Goal: Information Seeking & Learning: Learn about a topic

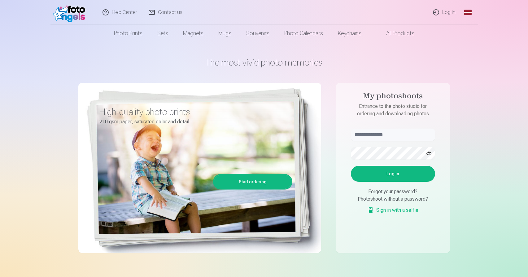
click at [131, 34] on font "Photo prints" at bounding box center [128, 33] width 28 height 7
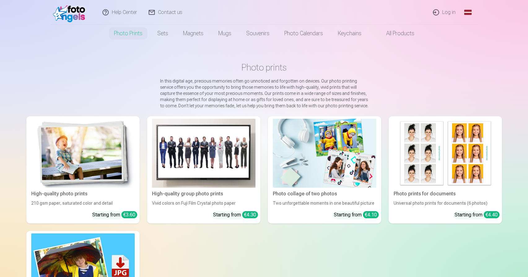
click at [459, 7] on link "Log in" at bounding box center [444, 12] width 34 height 25
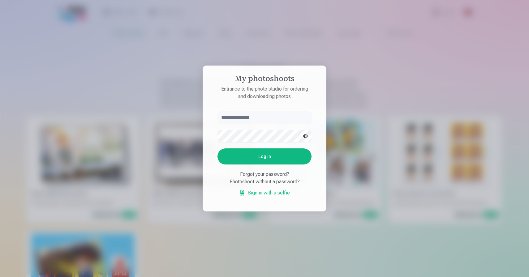
type input "*"
type input "**********"
click at [267, 152] on button "Log in" at bounding box center [265, 157] width 94 height 16
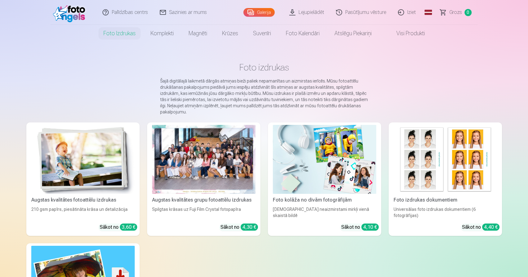
click at [244, 172] on div at bounding box center [203, 159] width 103 height 69
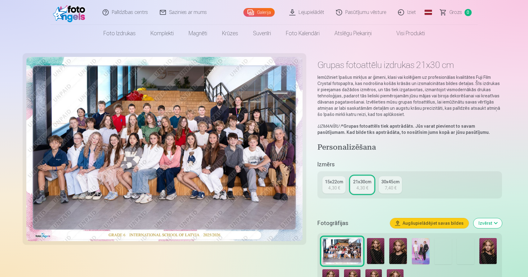
click at [369, 254] on img at bounding box center [376, 251] width 18 height 26
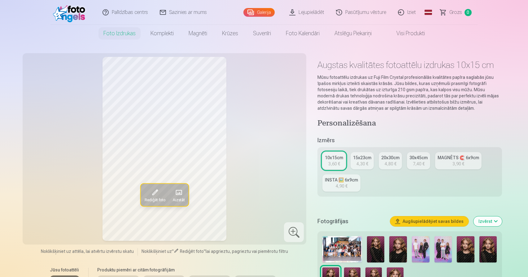
click at [395, 245] on img at bounding box center [398, 250] width 18 height 26
click at [421, 254] on img at bounding box center [421, 250] width 18 height 26
click at [432, 253] on div at bounding box center [409, 264] width 179 height 61
click at [439, 253] on img at bounding box center [443, 250] width 18 height 26
click at [461, 251] on img at bounding box center [466, 250] width 18 height 26
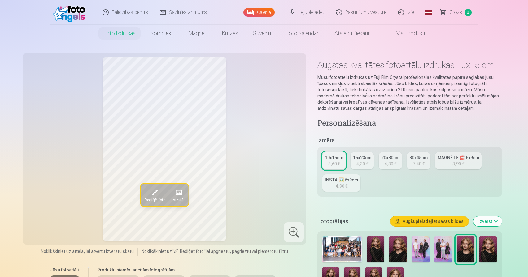
click at [494, 248] on img at bounding box center [488, 250] width 18 height 26
click at [328, 272] on img at bounding box center [330, 280] width 16 height 25
click at [344, 272] on img at bounding box center [352, 280] width 16 height 25
click at [375, 272] on img at bounding box center [373, 280] width 16 height 25
click at [394, 270] on img at bounding box center [395, 280] width 16 height 25
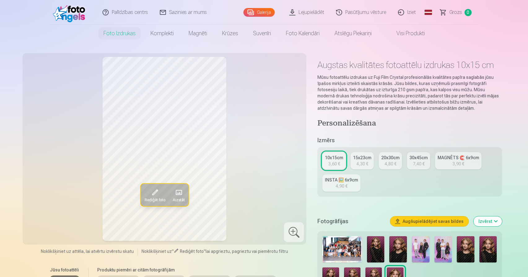
click at [481, 255] on img at bounding box center [488, 250] width 18 height 26
click at [356, 268] on img at bounding box center [352, 280] width 16 height 25
click at [335, 254] on img at bounding box center [341, 250] width 39 height 26
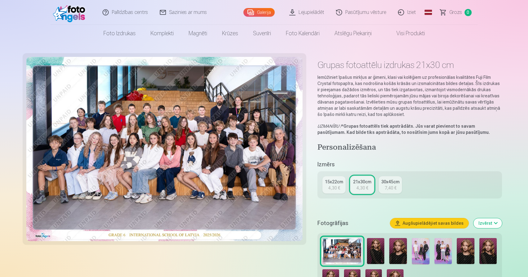
drag, startPoint x: 335, startPoint y: 254, endPoint x: 307, endPoint y: 180, distance: 79.1
click at [306, 183] on div "Grupas fotoattēlu izdrukas 21x30 cm Iemūžiniet īpašus mirkļus ar ģimeni, klasi …" at bounding box center [264, 205] width 476 height 296
click at [423, 257] on img at bounding box center [421, 251] width 18 height 26
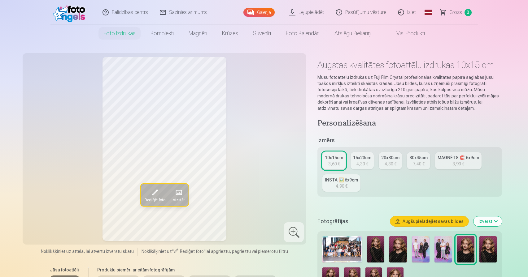
click at [447, 256] on img at bounding box center [443, 250] width 18 height 26
click at [420, 257] on img at bounding box center [421, 250] width 18 height 26
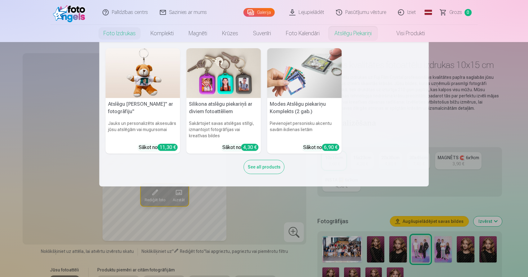
click at [345, 36] on link "Atslēgu piekariņi" at bounding box center [353, 33] width 52 height 17
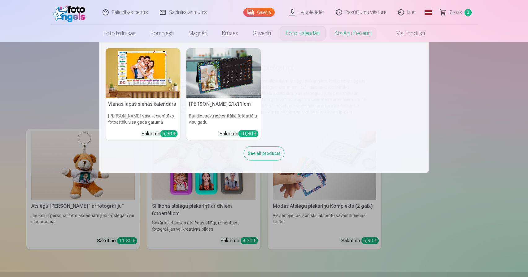
click at [307, 33] on link "Foto kalendāri" at bounding box center [302, 33] width 49 height 17
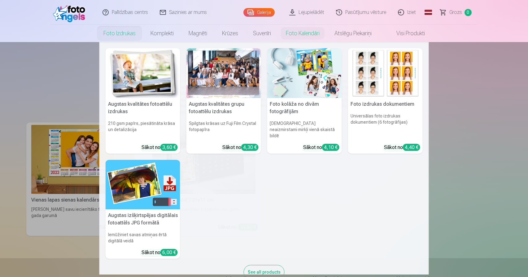
click at [119, 37] on link "Foto izdrukas" at bounding box center [119, 33] width 47 height 17
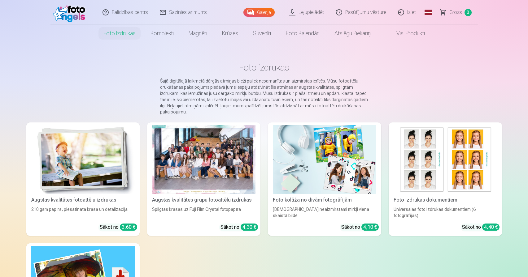
click at [218, 171] on div at bounding box center [203, 159] width 103 height 69
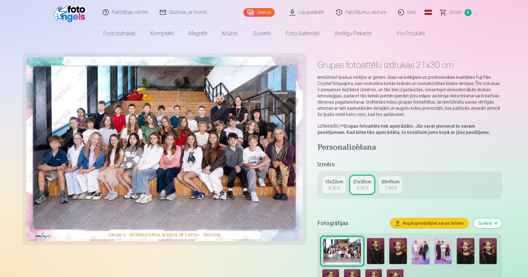
click at [376, 253] on img at bounding box center [376, 251] width 18 height 26
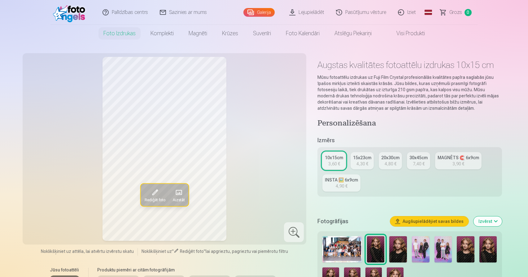
click at [409, 275] on div at bounding box center [409, 264] width 179 height 61
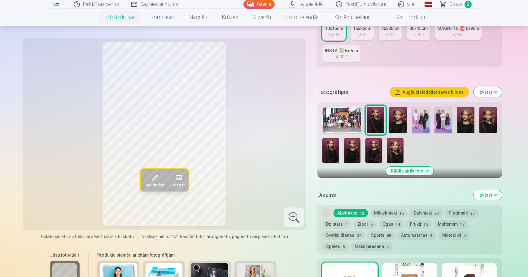
scroll to position [128, 0]
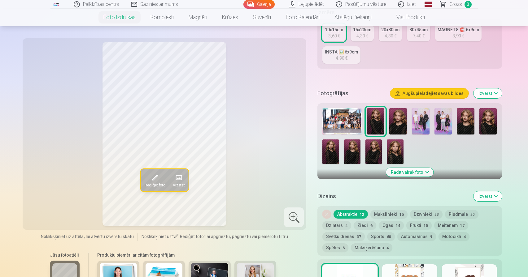
click at [424, 174] on button "Rādīt vairāk foto" at bounding box center [409, 172] width 47 height 9
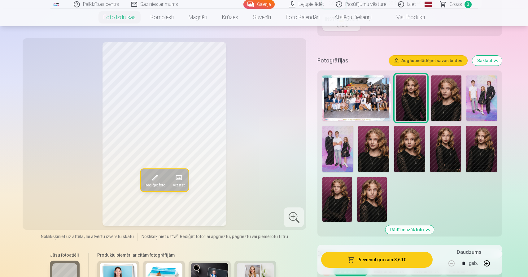
scroll to position [162, 0]
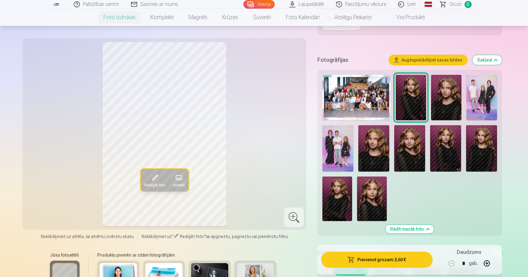
click at [375, 215] on img at bounding box center [372, 199] width 30 height 45
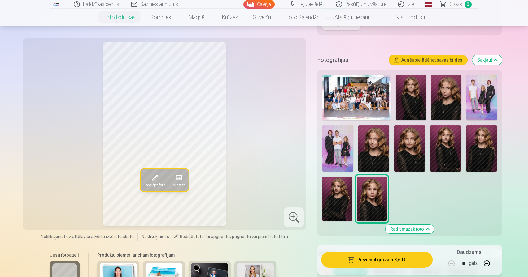
click at [347, 209] on img at bounding box center [337, 199] width 30 height 45
click at [476, 154] on img at bounding box center [481, 148] width 31 height 46
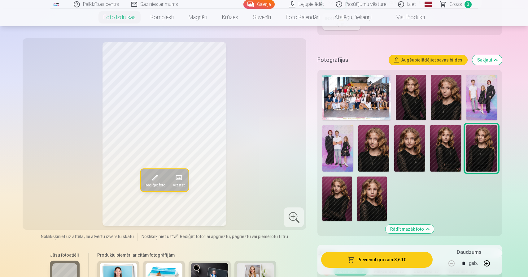
click at [462, 152] on div at bounding box center [409, 147] width 179 height 151
click at [446, 149] on img at bounding box center [445, 148] width 31 height 46
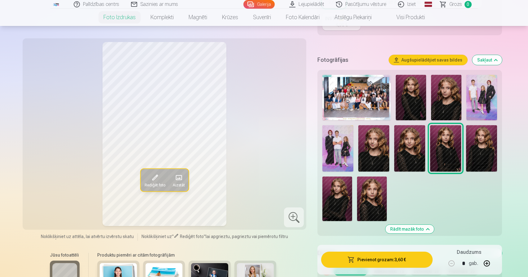
click at [418, 157] on img at bounding box center [409, 148] width 31 height 46
click at [373, 150] on img at bounding box center [373, 148] width 31 height 46
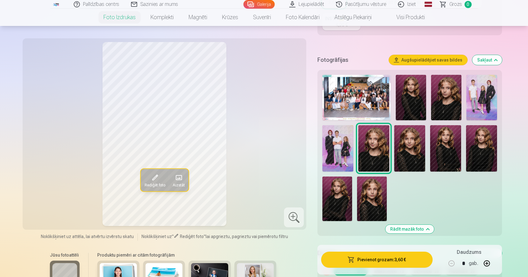
click at [347, 154] on img at bounding box center [337, 148] width 31 height 46
click at [462, 106] on div at bounding box center [409, 147] width 179 height 151
click at [471, 104] on img at bounding box center [481, 98] width 30 height 46
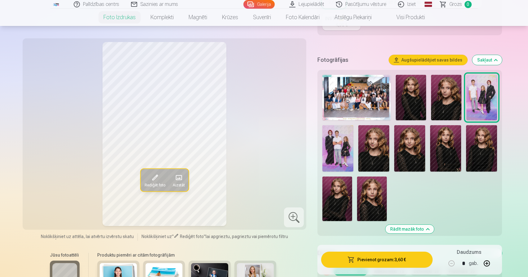
click at [382, 101] on img at bounding box center [356, 98] width 68 height 46
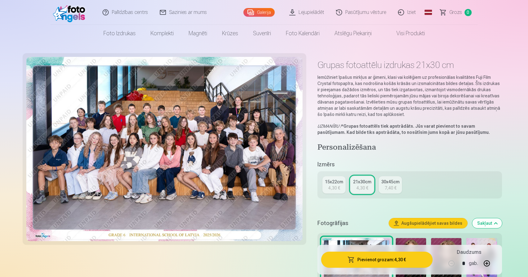
click at [410, 239] on img at bounding box center [411, 261] width 30 height 46
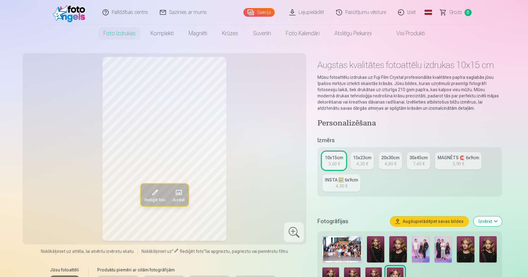
click at [395, 242] on img at bounding box center [398, 250] width 18 height 26
click at [468, 247] on img at bounding box center [466, 250] width 18 height 26
click at [354, 252] on img at bounding box center [341, 250] width 39 height 26
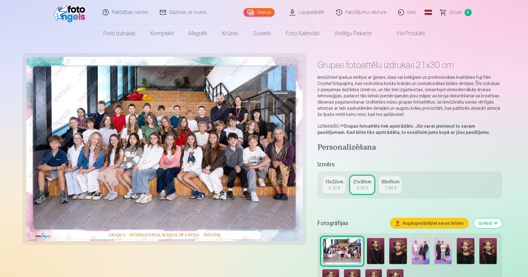
click at [464, 258] on img at bounding box center [466, 251] width 18 height 26
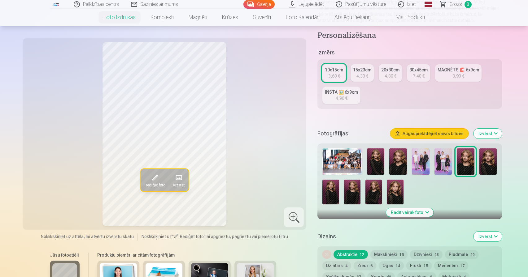
scroll to position [87, 0]
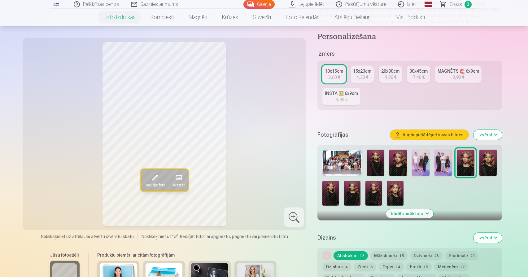
click at [401, 166] on img at bounding box center [398, 163] width 18 height 26
click at [386, 163] on div at bounding box center [409, 177] width 179 height 61
click at [380, 167] on img at bounding box center [376, 163] width 18 height 26
click at [345, 191] on img at bounding box center [352, 193] width 16 height 25
click at [334, 192] on img at bounding box center [330, 193] width 16 height 25
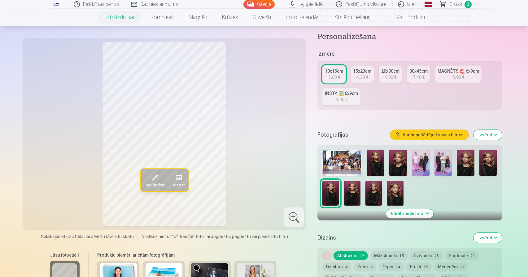
click at [342, 194] on div at bounding box center [409, 177] width 179 height 61
click at [352, 196] on img at bounding box center [352, 193] width 16 height 25
click at [340, 163] on img at bounding box center [341, 163] width 39 height 26
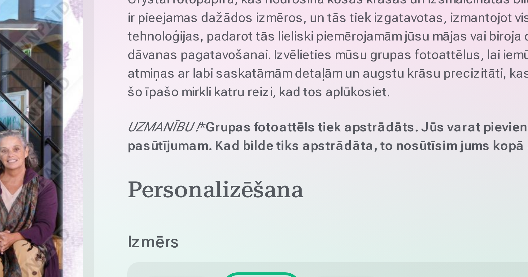
drag, startPoint x: 367, startPoint y: 114, endPoint x: 390, endPoint y: 113, distance: 23.2
click at [390, 113] on p "Iemūžiniet īpašus mirkļus ar ģimeni, klasi vai kolēģiem uz profesionālas kvalit…" at bounding box center [409, 95] width 184 height 43
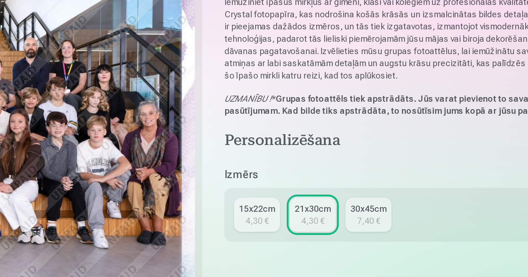
drag, startPoint x: 449, startPoint y: 175, endPoint x: 416, endPoint y: 175, distance: 32.2
click at [416, 175] on div "15x22cm 4,30 € 21x30cm 4,30 € 30x45cm 7,40 €" at bounding box center [409, 185] width 184 height 27
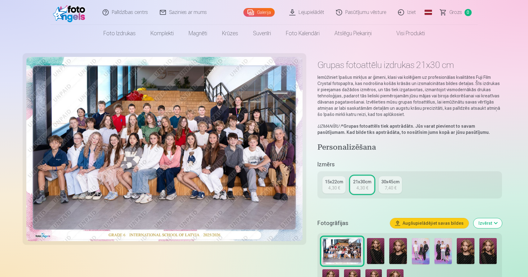
click at [467, 252] on img at bounding box center [466, 251] width 18 height 26
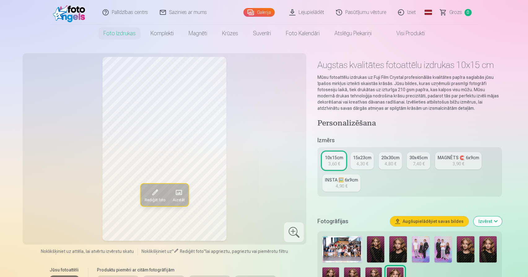
click at [461, 250] on img at bounding box center [466, 250] width 18 height 26
click at [415, 251] on img at bounding box center [421, 250] width 18 height 26
click at [443, 255] on img at bounding box center [443, 250] width 18 height 26
